Goal: Transaction & Acquisition: Obtain resource

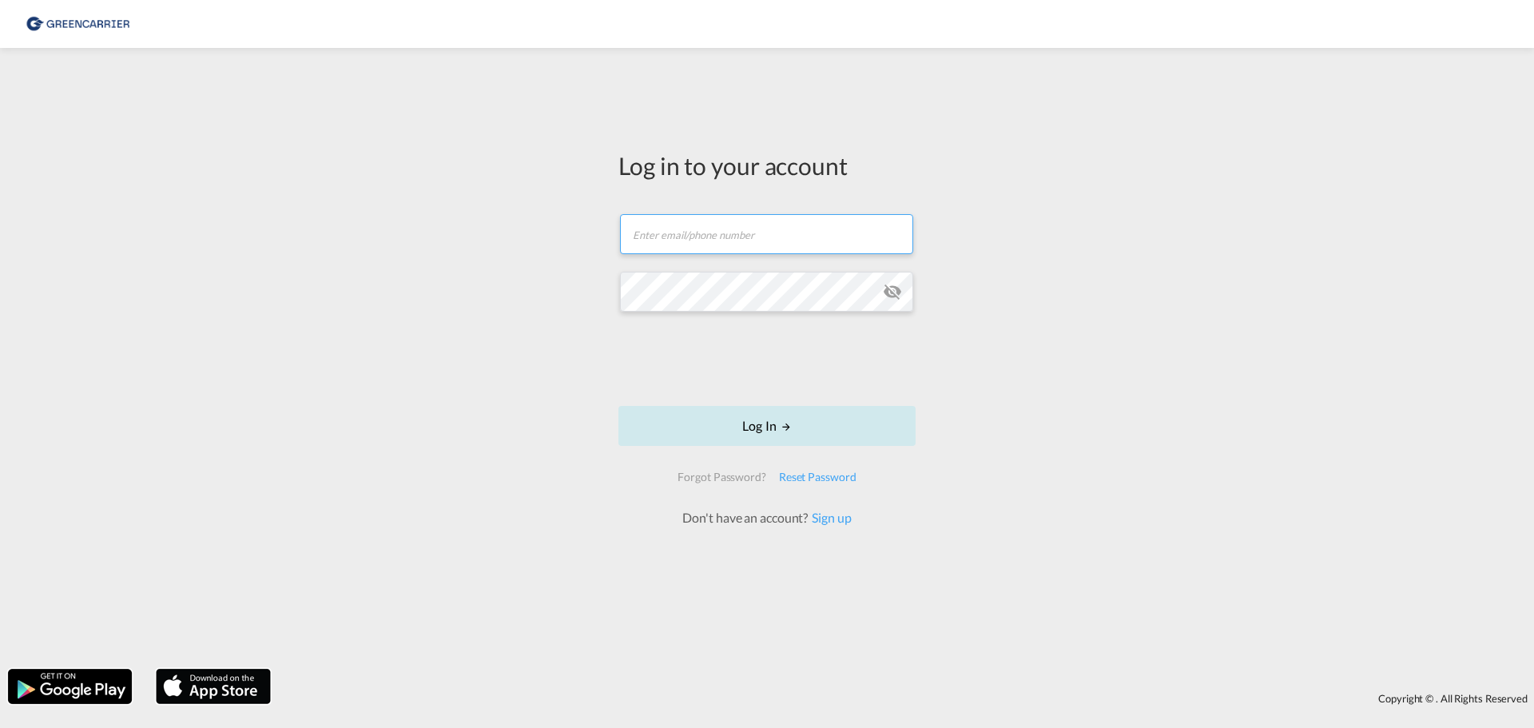
type input "[PERSON_NAME][EMAIL_ADDRESS][PERSON_NAME][DOMAIN_NAME]"
click at [781, 419] on button "Log In" at bounding box center [766, 426] width 297 height 40
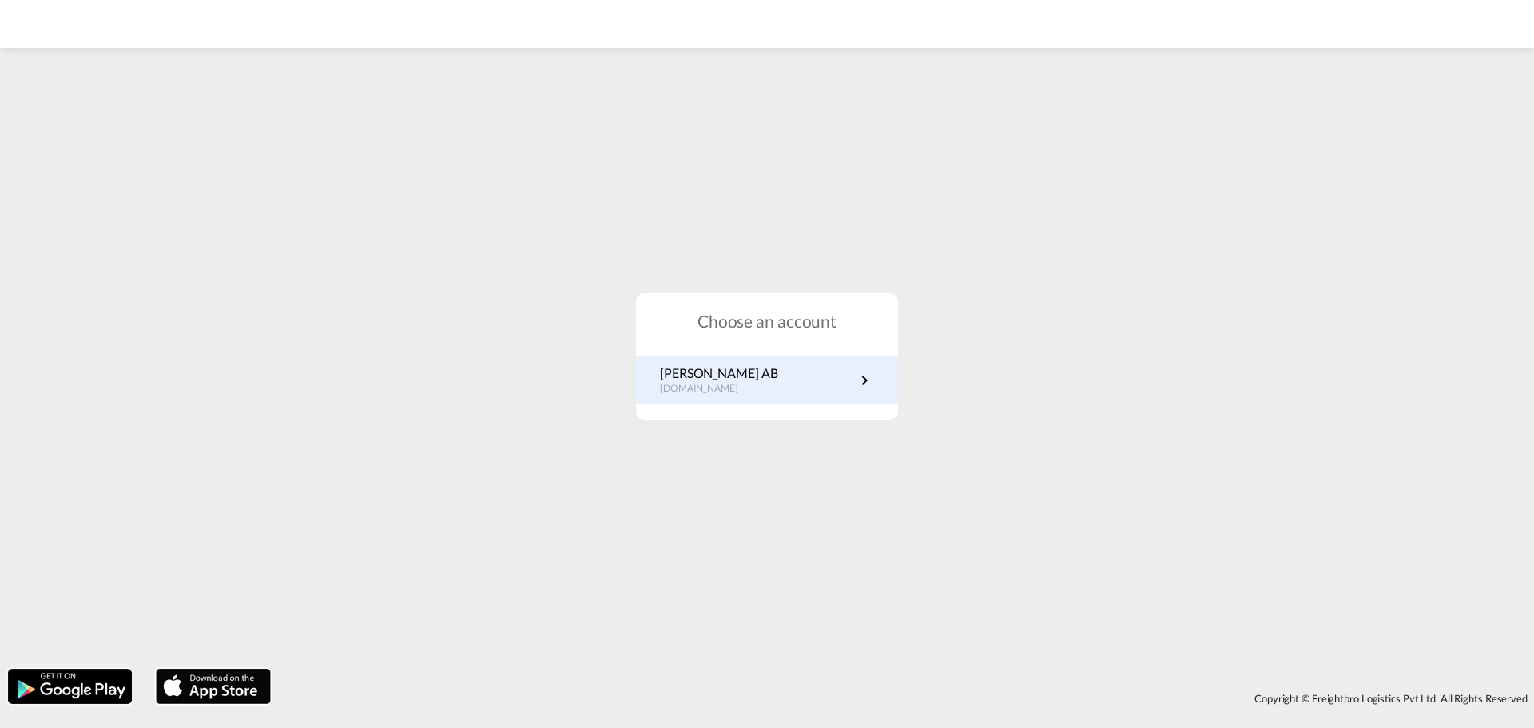
click at [832, 370] on link "[PERSON_NAME] AB [DOMAIN_NAME]" at bounding box center [767, 379] width 214 height 31
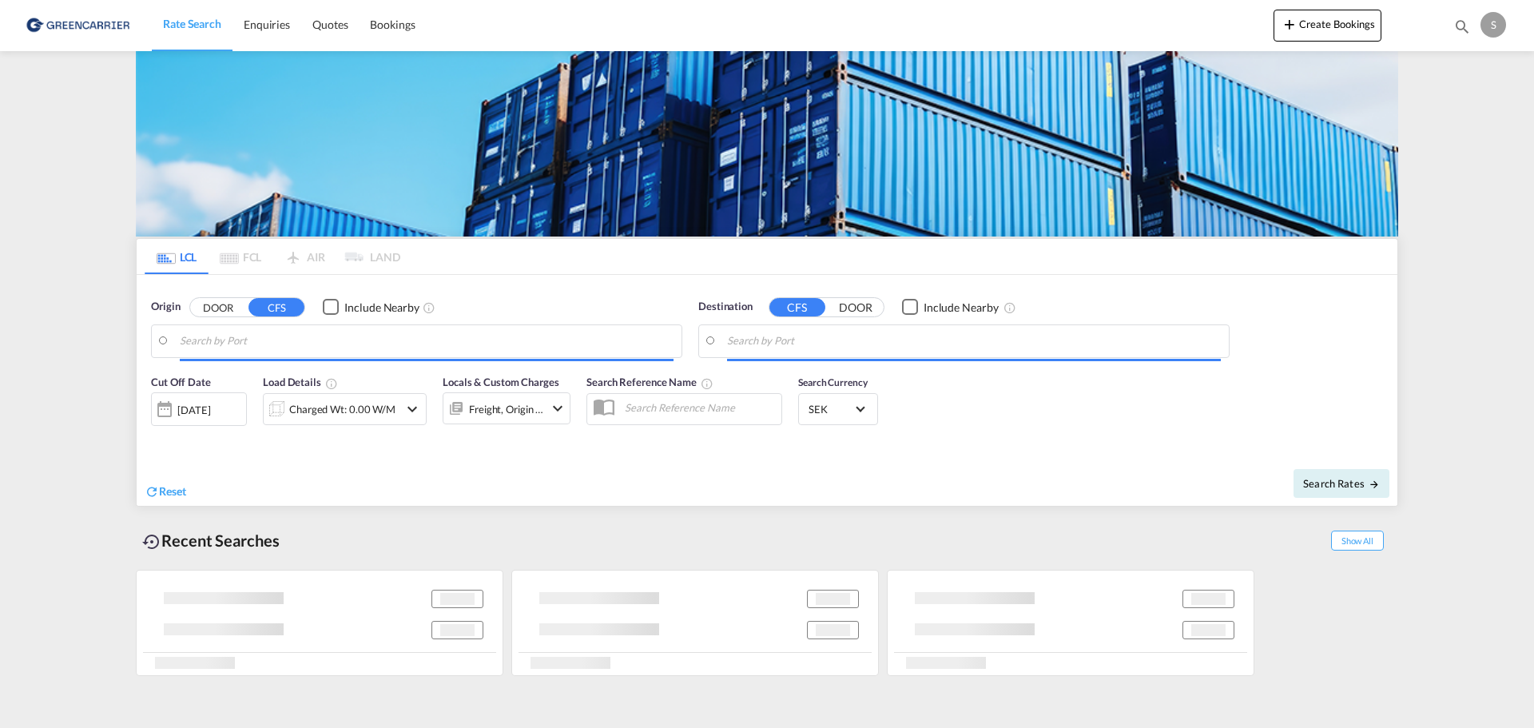
type input "SE-60227, Norrköping, Östergötland"
type input "Veracruz, MXVER"
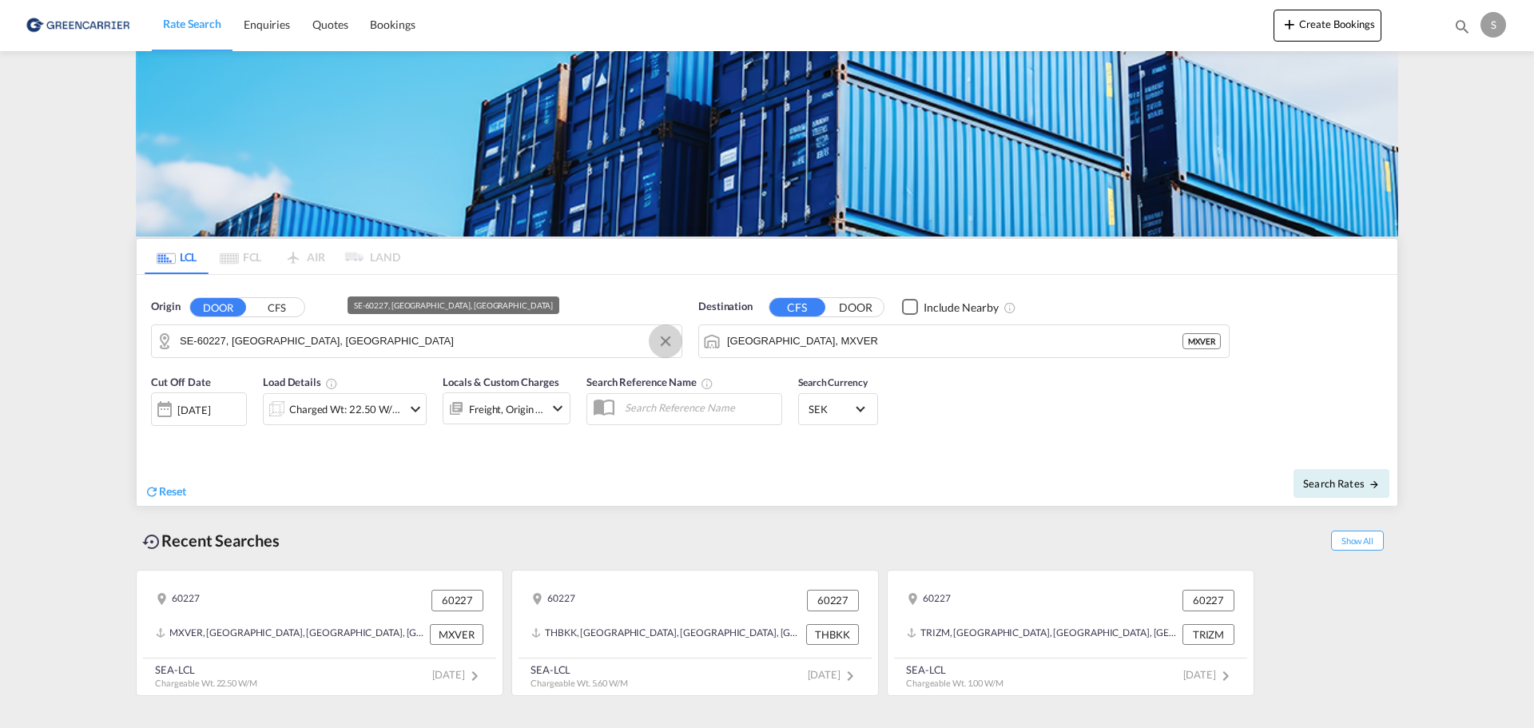
click at [663, 345] on button "Clear Input" at bounding box center [665, 341] width 24 height 24
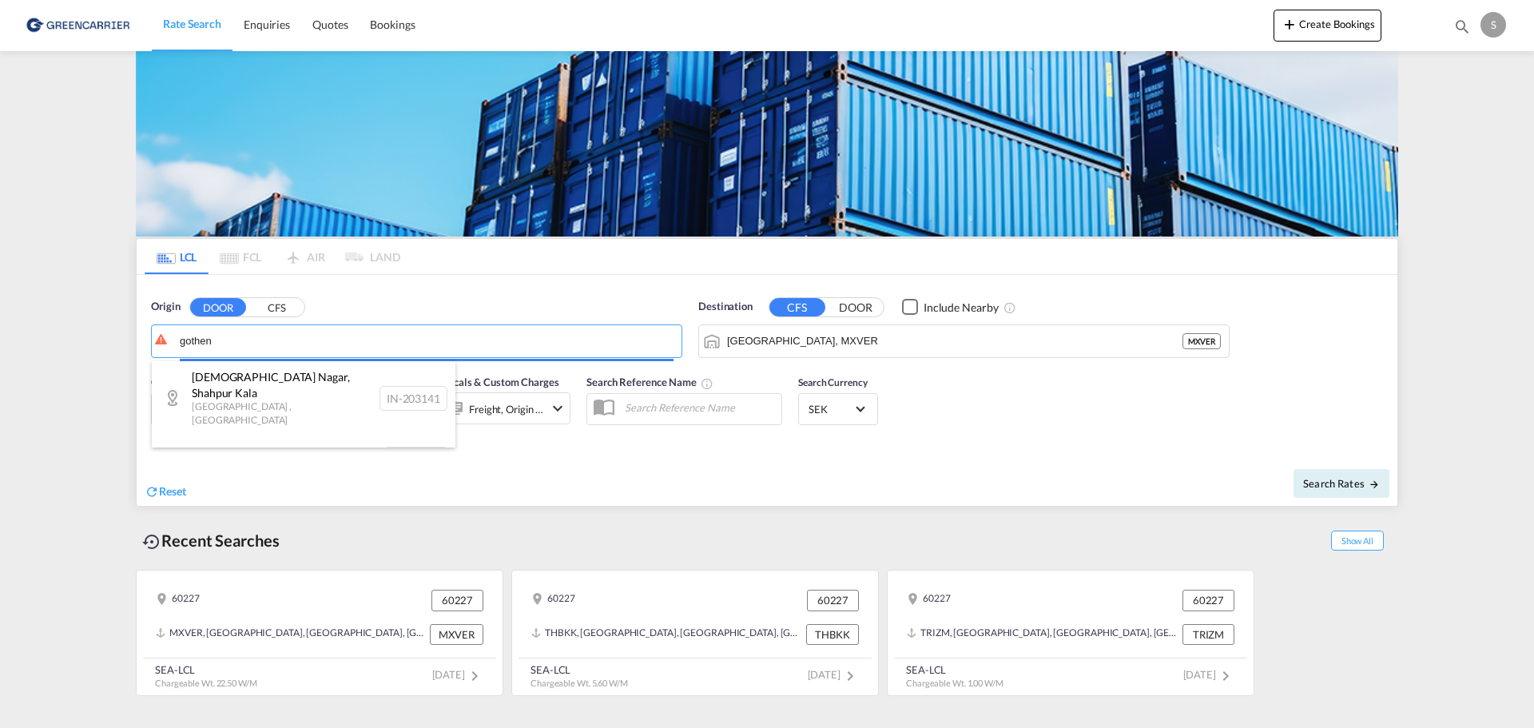
drag, startPoint x: 304, startPoint y: 333, endPoint x: 195, endPoint y: 330, distance: 108.7
click at [195, 330] on body "Rate Search Enquiries Quotes Bookings Rate Search Enquiries" at bounding box center [767, 364] width 1534 height 728
type input "n"
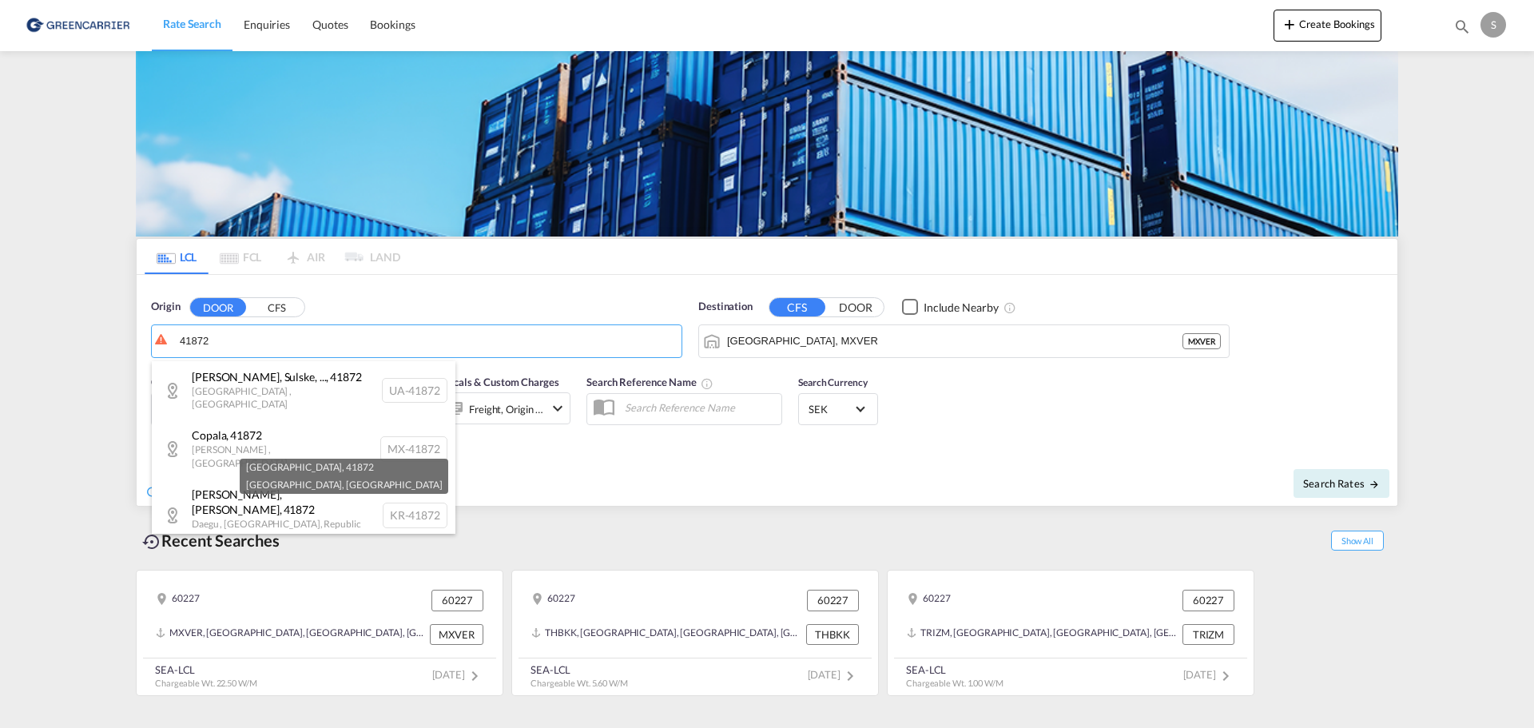
click at [212, 553] on div "Göteborg , 41872 Västra Götaland , Sweden SE-41872" at bounding box center [304, 582] width 304 height 58
type input "SE-41872, Göteborg, Västra Götaland"
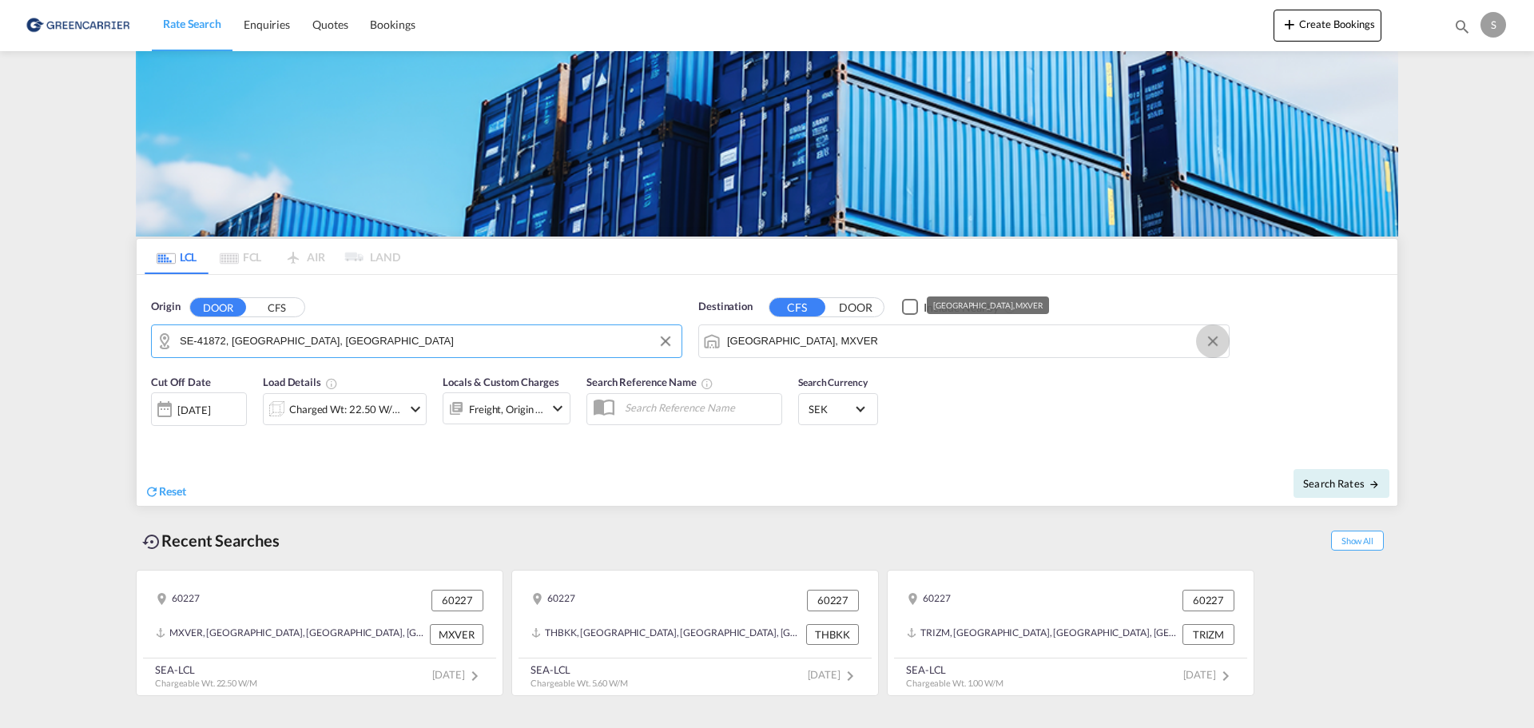
click at [1212, 340] on button "Clear Input" at bounding box center [1213, 341] width 24 height 24
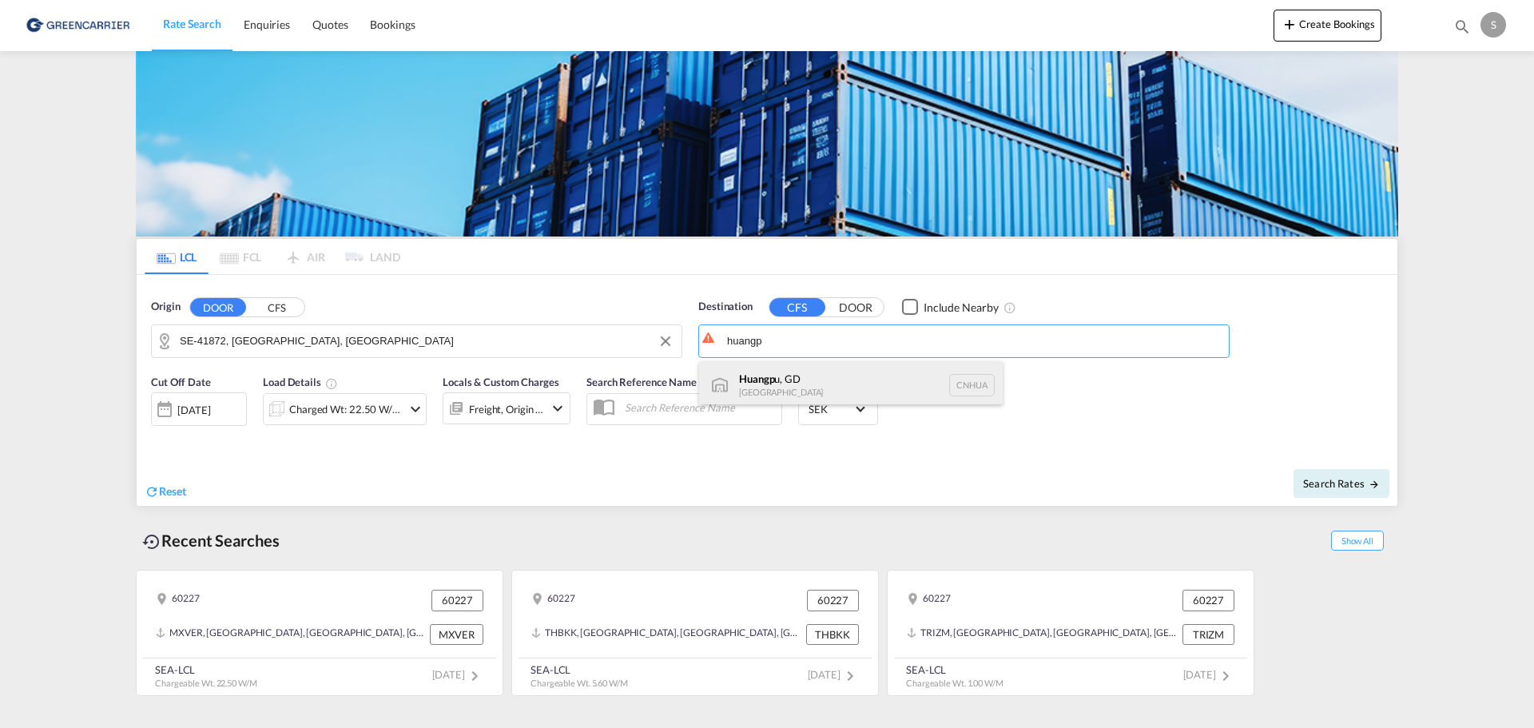
click at [789, 380] on div "Huangp u, GD China CNHUA" at bounding box center [851, 385] width 304 height 48
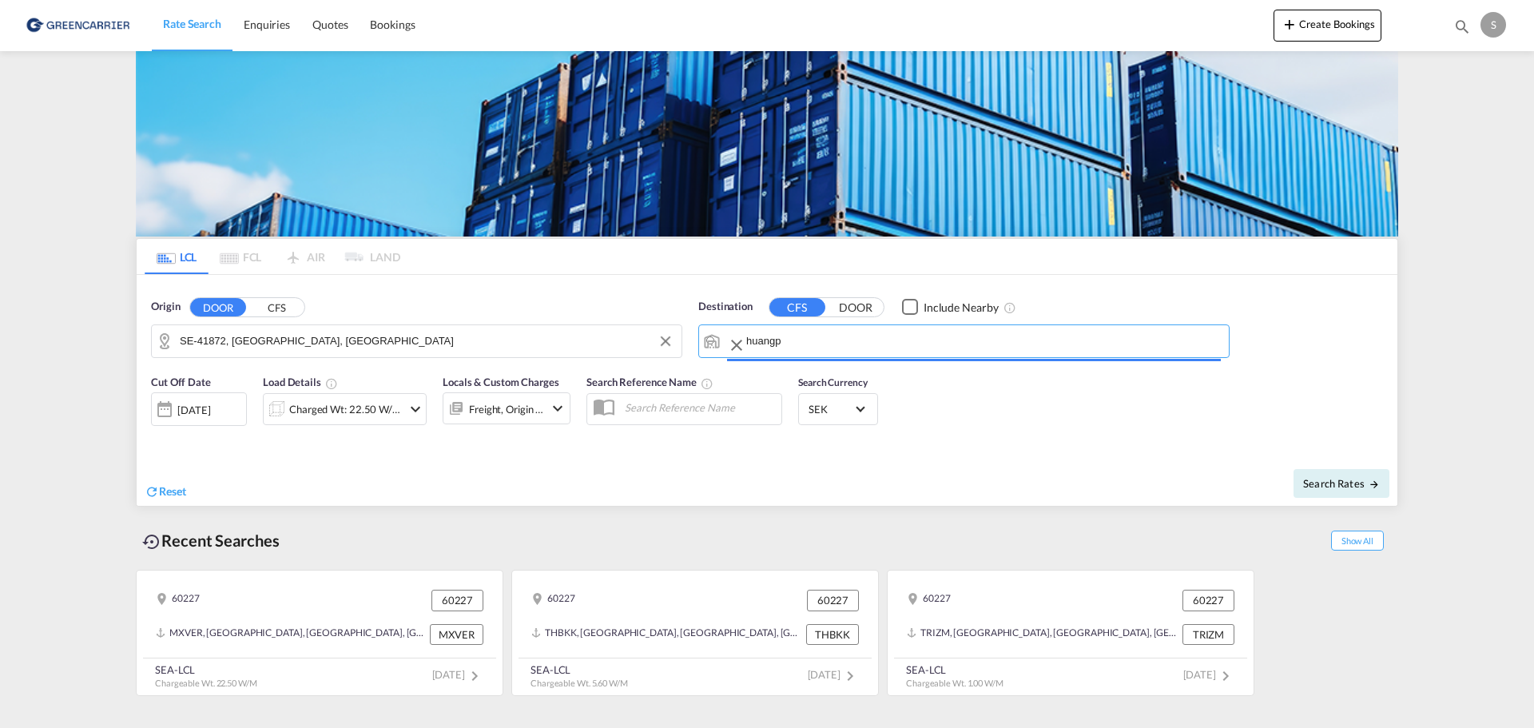
type input "Huangpu, GD, CNHUA"
click at [407, 409] on md-icon "icon-chevron-down" at bounding box center [415, 408] width 19 height 19
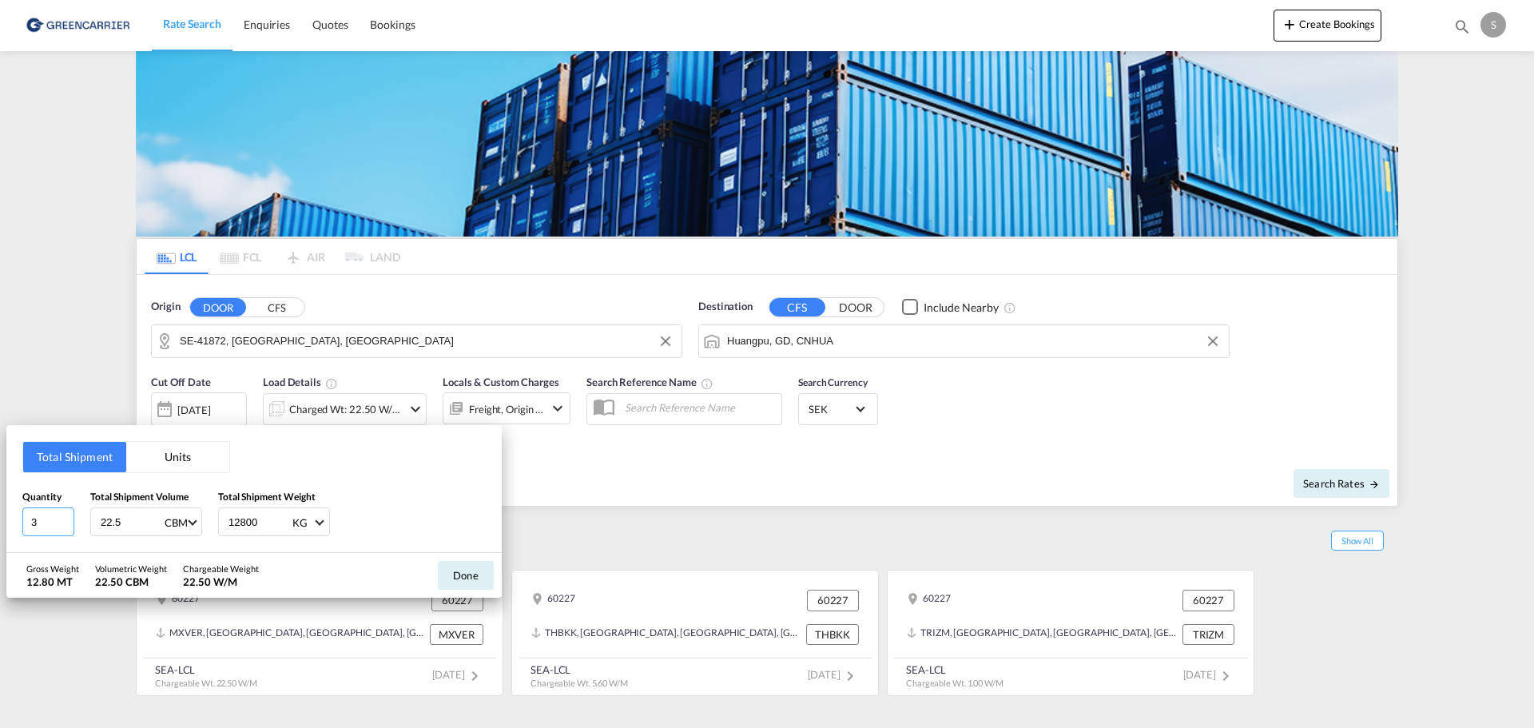
click at [66, 521] on input "3" at bounding box center [48, 521] width 52 height 29
click at [69, 523] on input "2" at bounding box center [48, 521] width 52 height 29
type input "1"
click at [69, 523] on input "1" at bounding box center [48, 521] width 52 height 29
drag, startPoint x: 125, startPoint y: 522, endPoint x: 48, endPoint y: 519, distance: 76.7
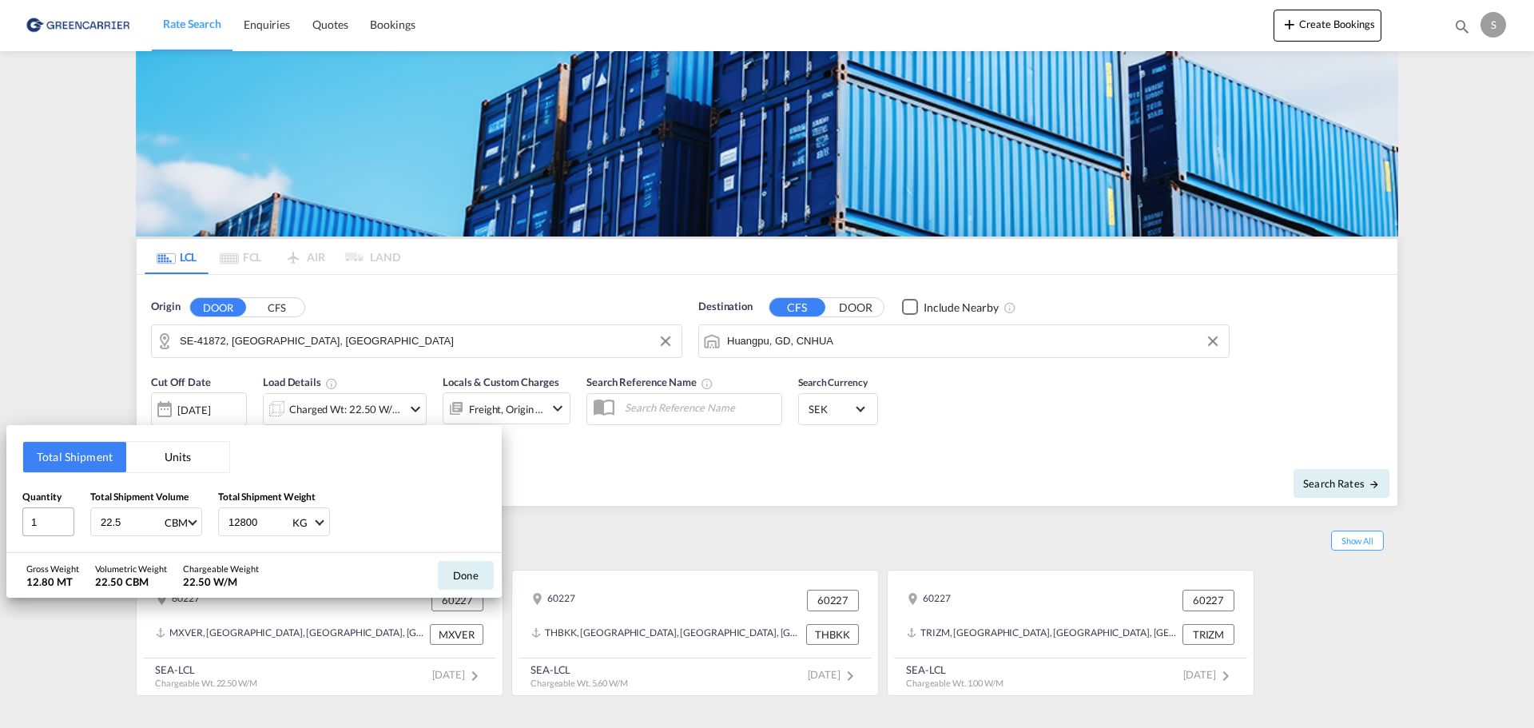
click at [48, 519] on div "Quantity 1 Total Shipment Volume 22.5 CBM CBM CFT Total Shipment Weight 12800 K…" at bounding box center [253, 513] width 463 height 48
click at [145, 519] on input "14" at bounding box center [131, 521] width 64 height 27
type input "1.4"
drag, startPoint x: 265, startPoint y: 516, endPoint x: 189, endPoint y: 533, distance: 78.5
click at [189, 533] on div "Quantity 1 Total Shipment Volume 1.4 CBM CBM CFT Total Shipment Weight 12800 KG…" at bounding box center [253, 513] width 463 height 48
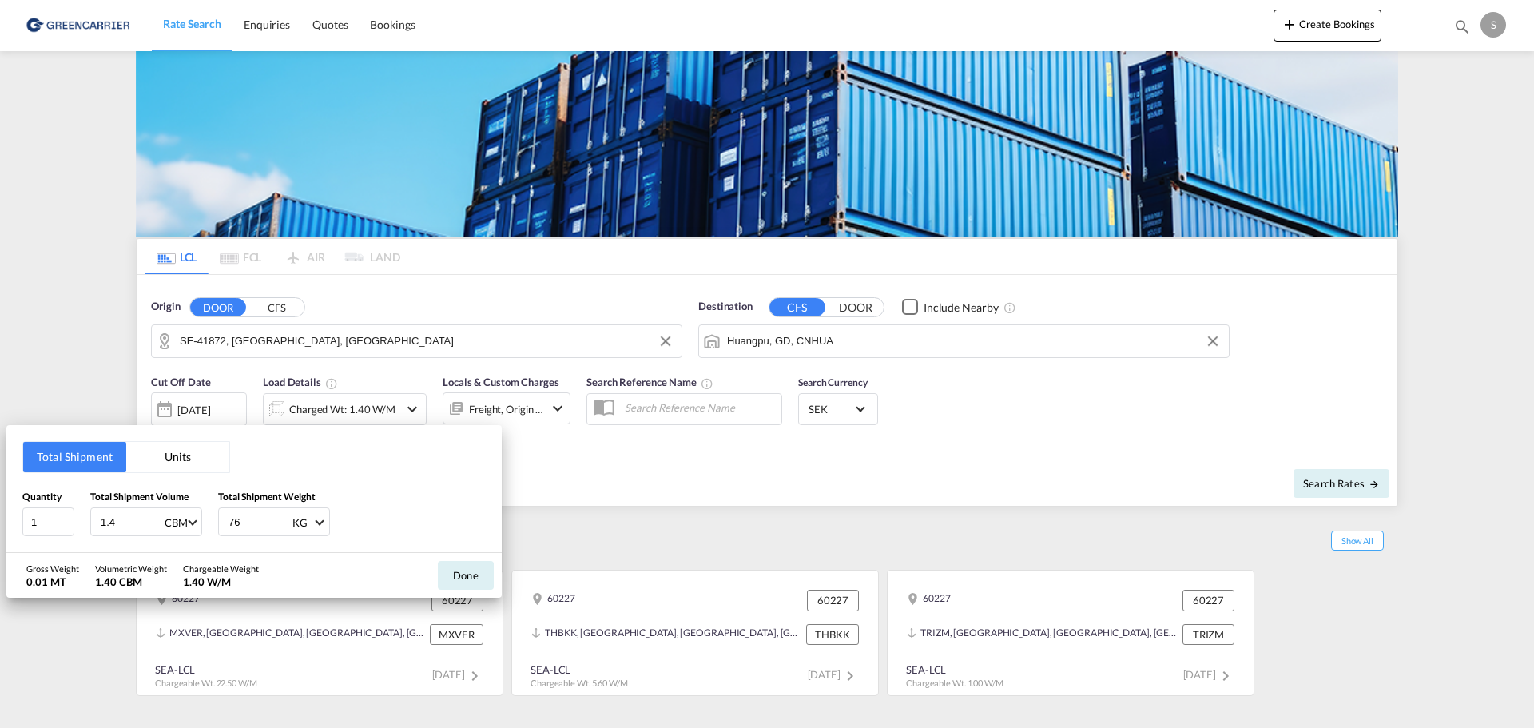
type input "760"
click at [447, 577] on button "Done" at bounding box center [466, 575] width 56 height 29
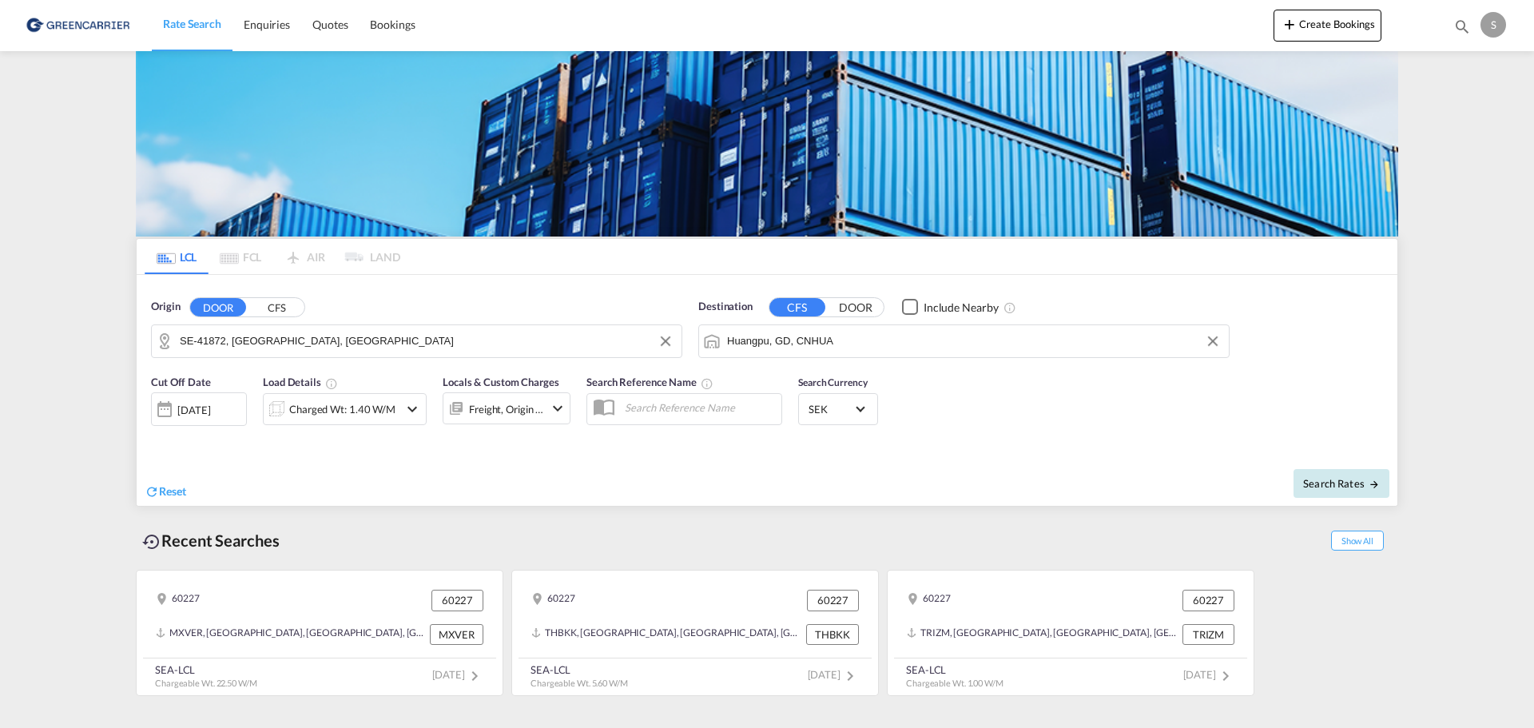
click at [1336, 488] on span "Search Rates" at bounding box center [1341, 483] width 77 height 13
type input "41872 to CNHUA / 11 Sep 2025"
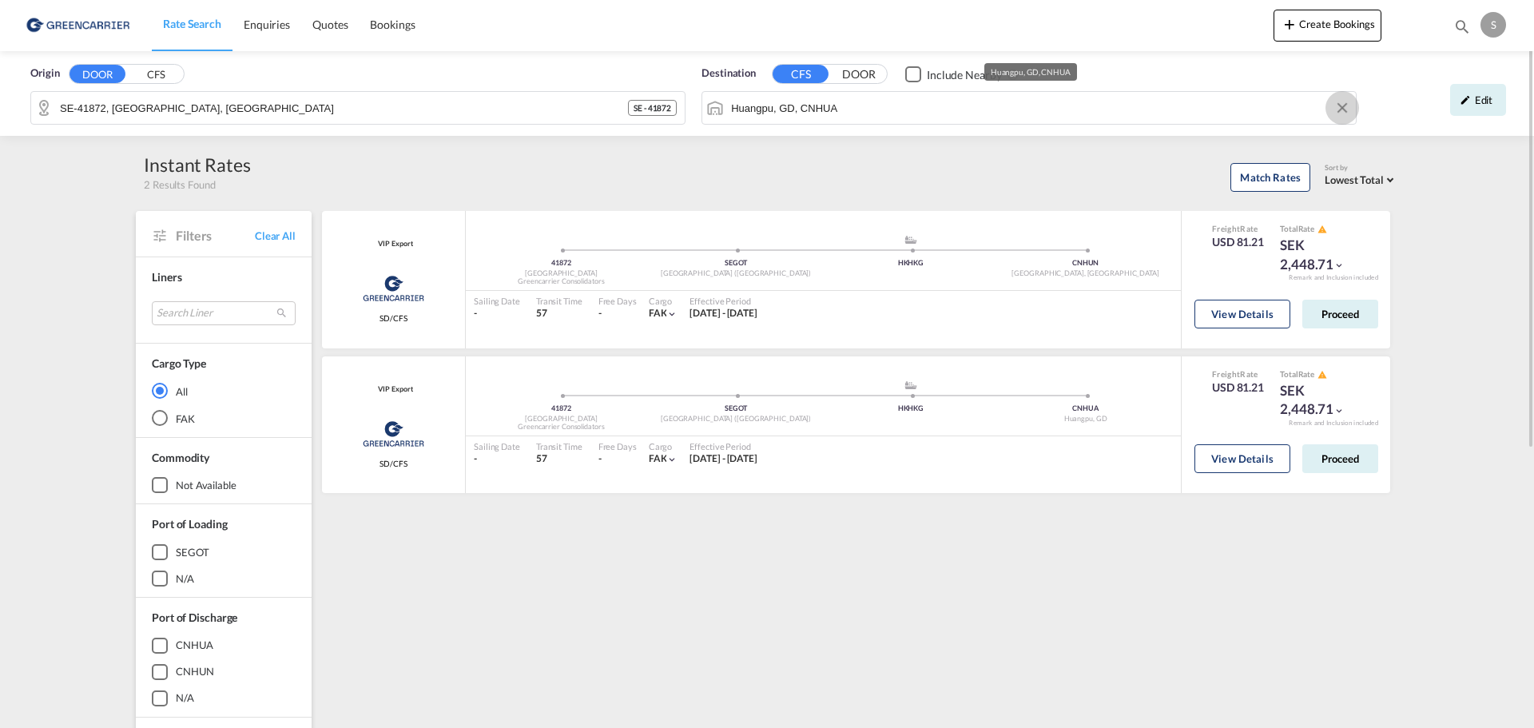
click at [1337, 109] on button "Clear Input" at bounding box center [1342, 108] width 24 height 24
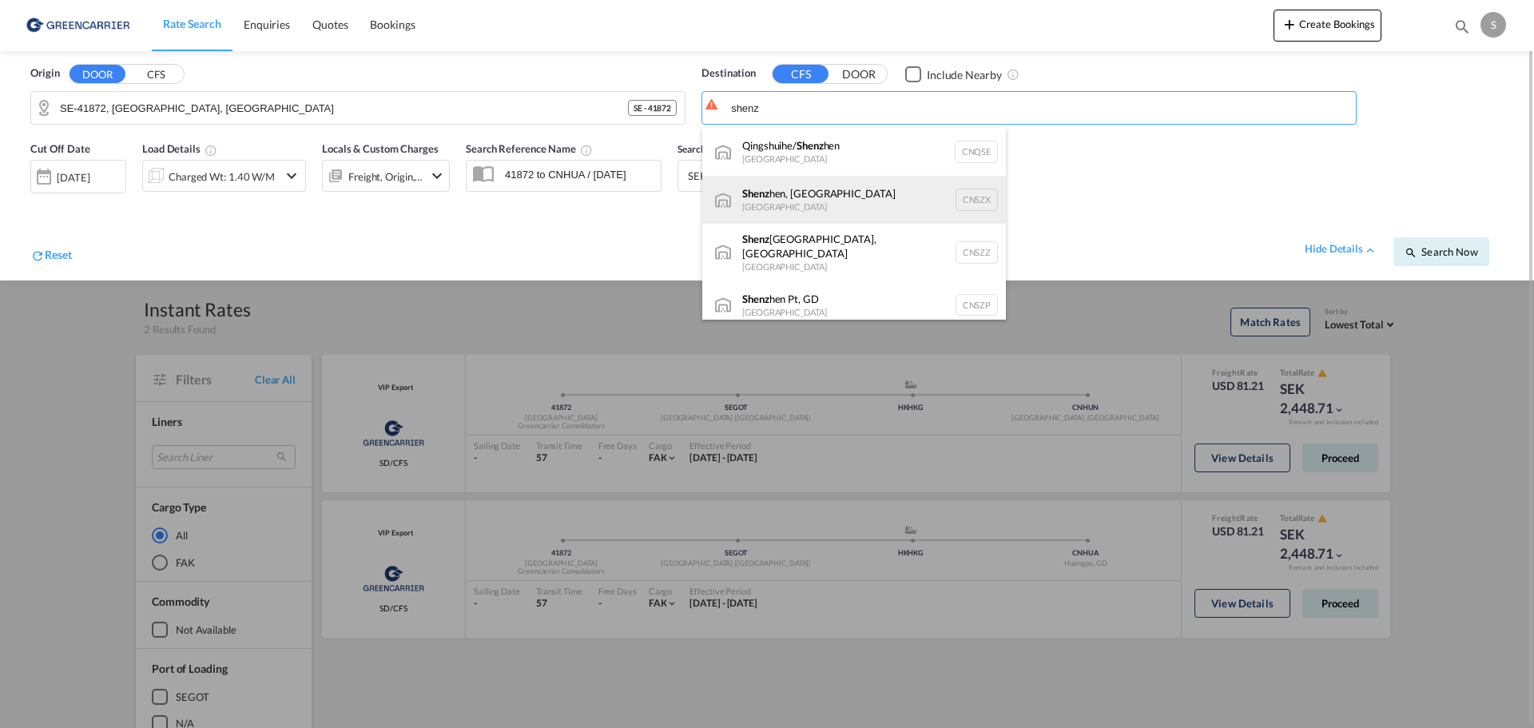
click at [804, 186] on div "Shenz hen, GD China CNSZX" at bounding box center [854, 200] width 304 height 48
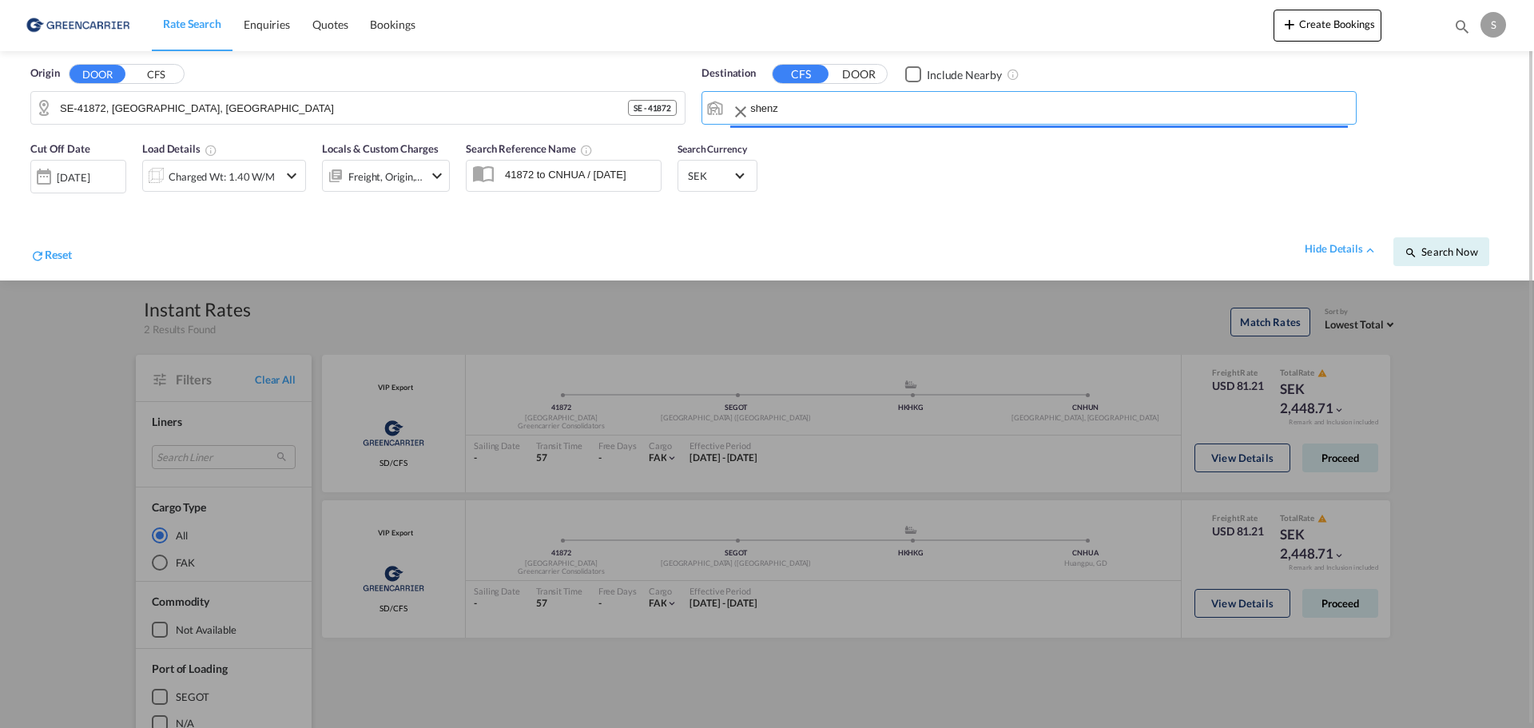
type input "Shenzhen, GD, CNSZX"
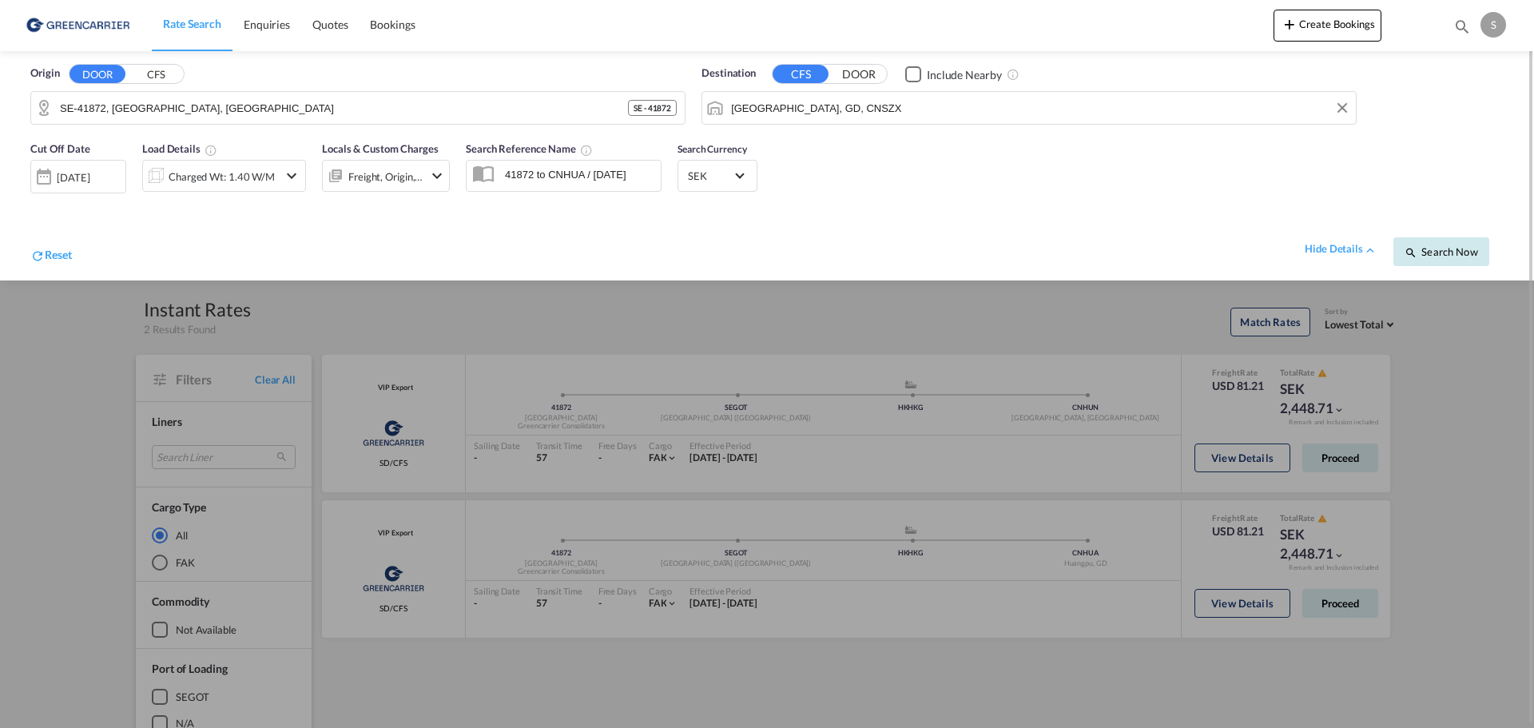
click at [1445, 246] on span "Search Now" at bounding box center [1440, 251] width 73 height 13
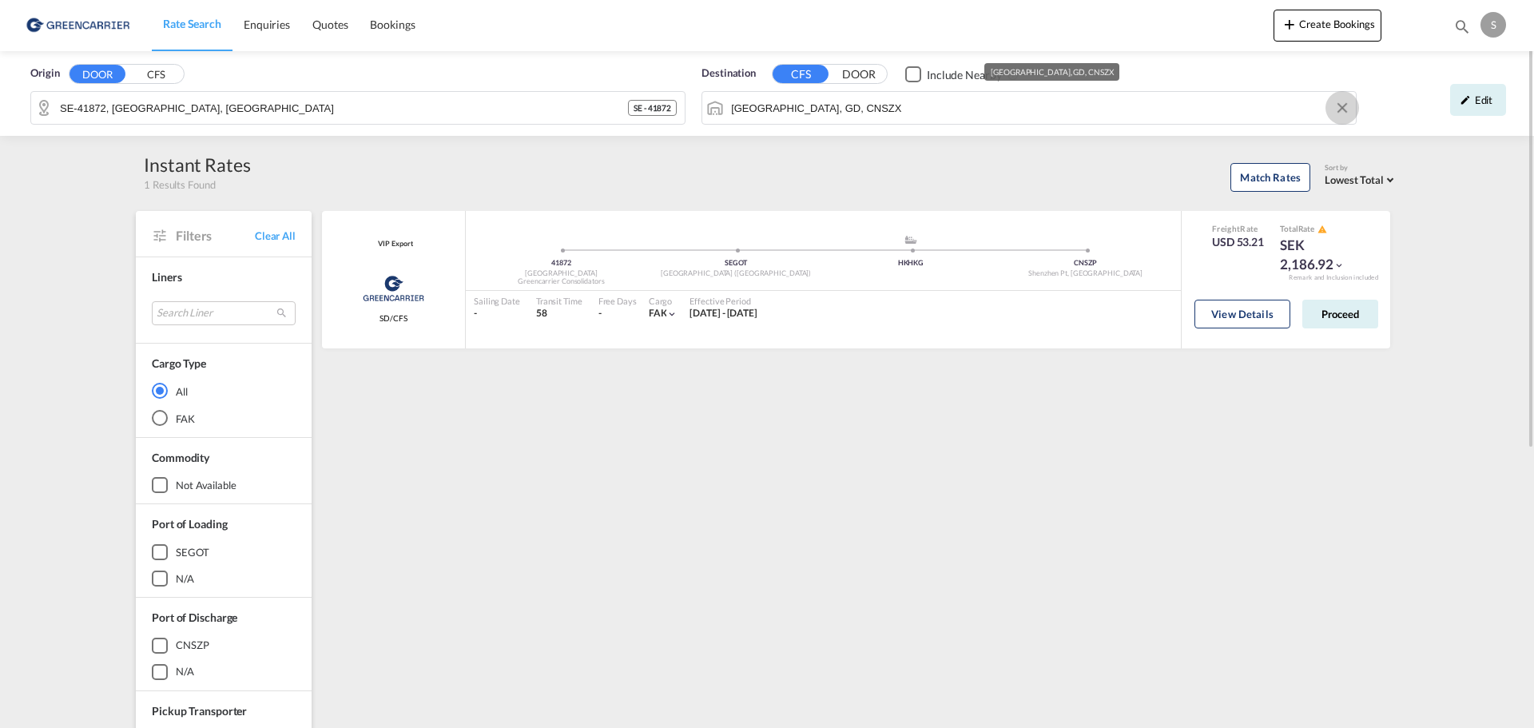
click at [1343, 108] on button "Clear Input" at bounding box center [1342, 108] width 24 height 24
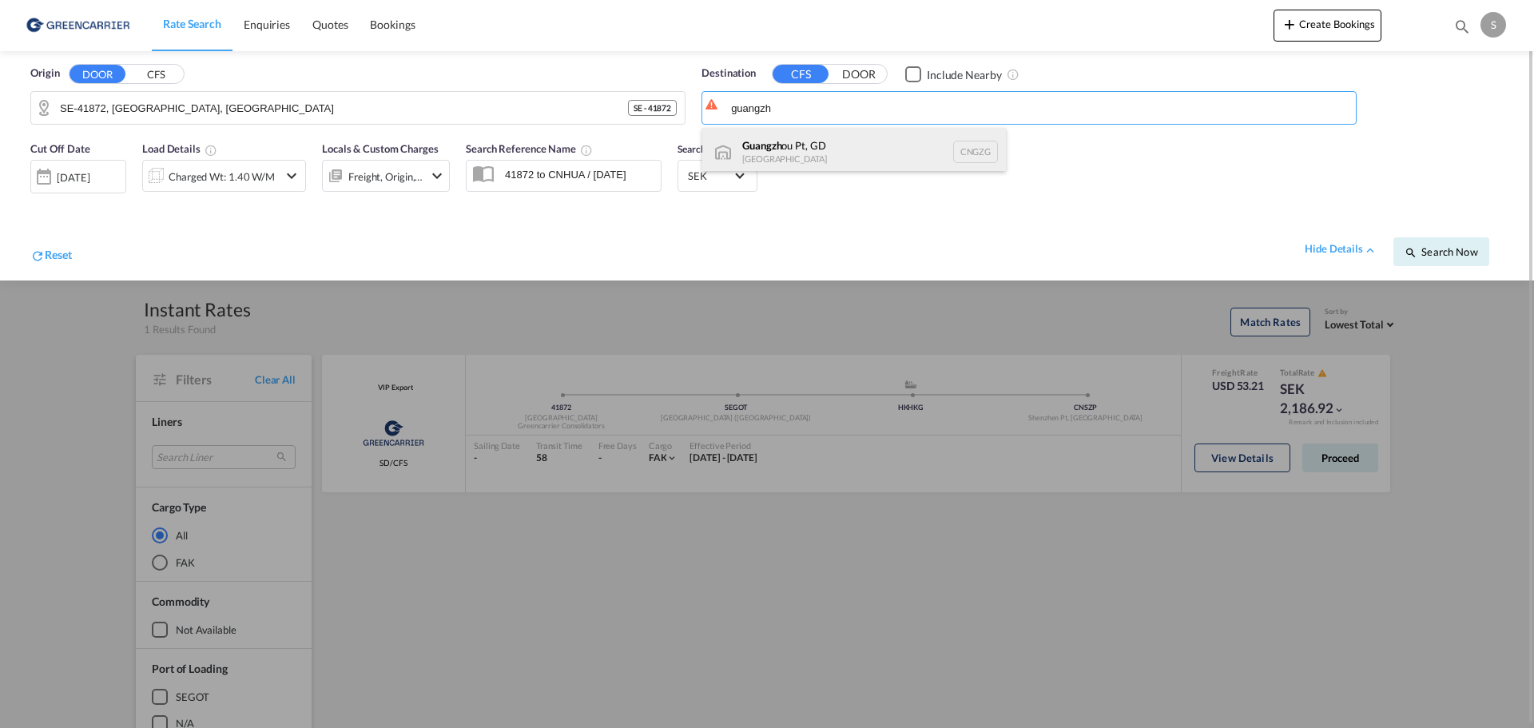
click at [820, 137] on div "Guangzh ou Pt, GD China CNGZG" at bounding box center [854, 152] width 304 height 48
type input "Guangzhou Pt, GD, CNGZG"
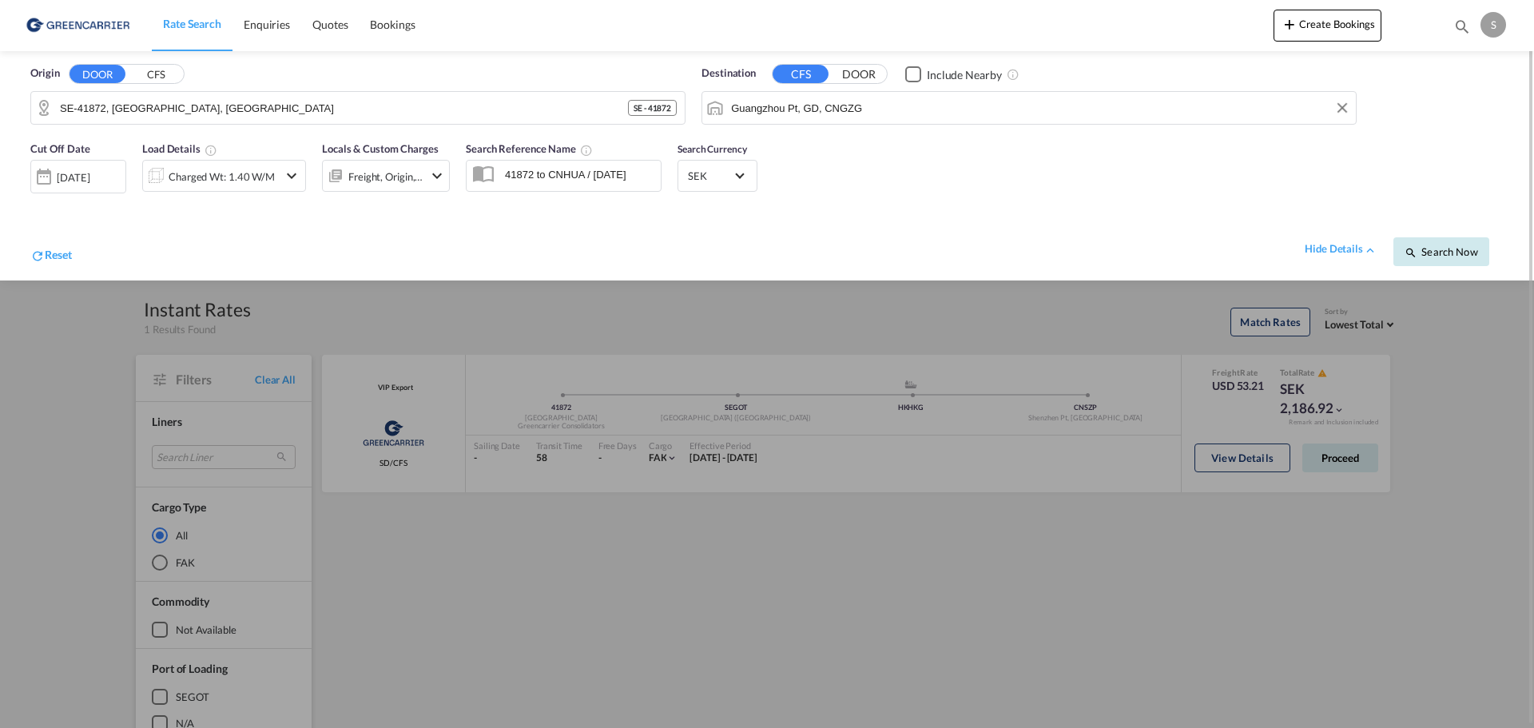
click at [1442, 251] on span "Search Now" at bounding box center [1440, 251] width 73 height 13
